Goal: Information Seeking & Learning: Learn about a topic

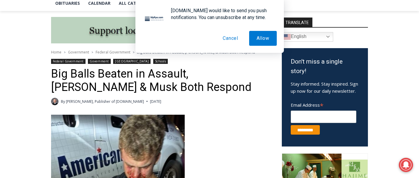
click at [230, 38] on button "Cancel" at bounding box center [230, 38] width 30 height 15
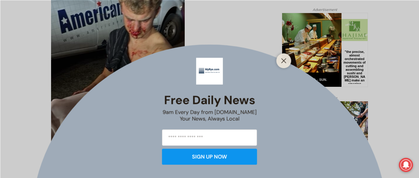
scroll to position [301, 0]
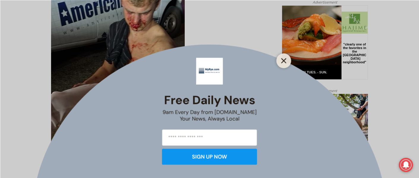
click at [283, 62] on icon "Close" at bounding box center [283, 60] width 5 height 5
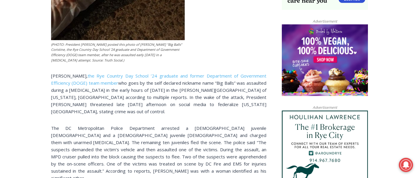
scroll to position [460, 0]
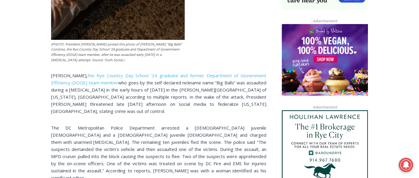
click at [217, 92] on p "[PERSON_NAME], the Rye Country Day School ’24 graduate and former Department of…" at bounding box center [158, 93] width 215 height 43
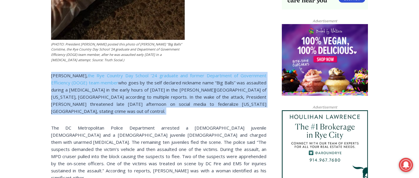
click at [217, 92] on p "[PERSON_NAME], the Rye Country Day School ’24 graduate and former Department of…" at bounding box center [158, 93] width 215 height 43
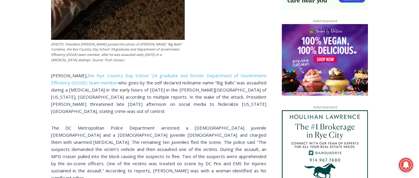
click at [210, 95] on p "[PERSON_NAME], the Rye Country Day School ’24 graduate and former Department of…" at bounding box center [158, 93] width 215 height 43
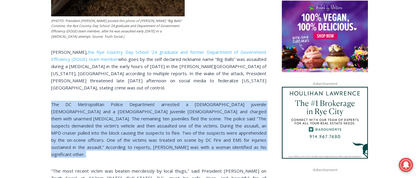
click at [212, 136] on p "The DC Metropolitan Police Department arrested a [DEMOGRAPHIC_DATA] juvenile [D…" at bounding box center [158, 129] width 215 height 57
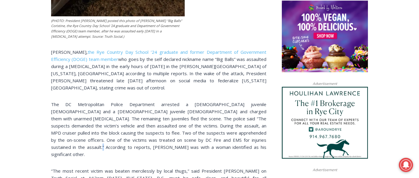
click at [212, 136] on p "The DC Metropolitan Police Department arrested a [DEMOGRAPHIC_DATA] juvenile [D…" at bounding box center [158, 129] width 215 height 57
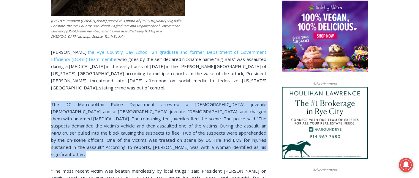
click at [212, 136] on p "The DC Metropolitan Police Department arrested a [DEMOGRAPHIC_DATA] juvenile [D…" at bounding box center [158, 129] width 215 height 57
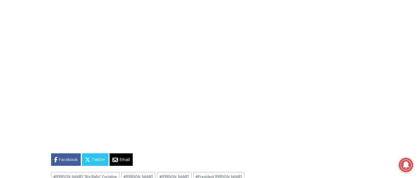
scroll to position [1705, 0]
